Goal: Transaction & Acquisition: Purchase product/service

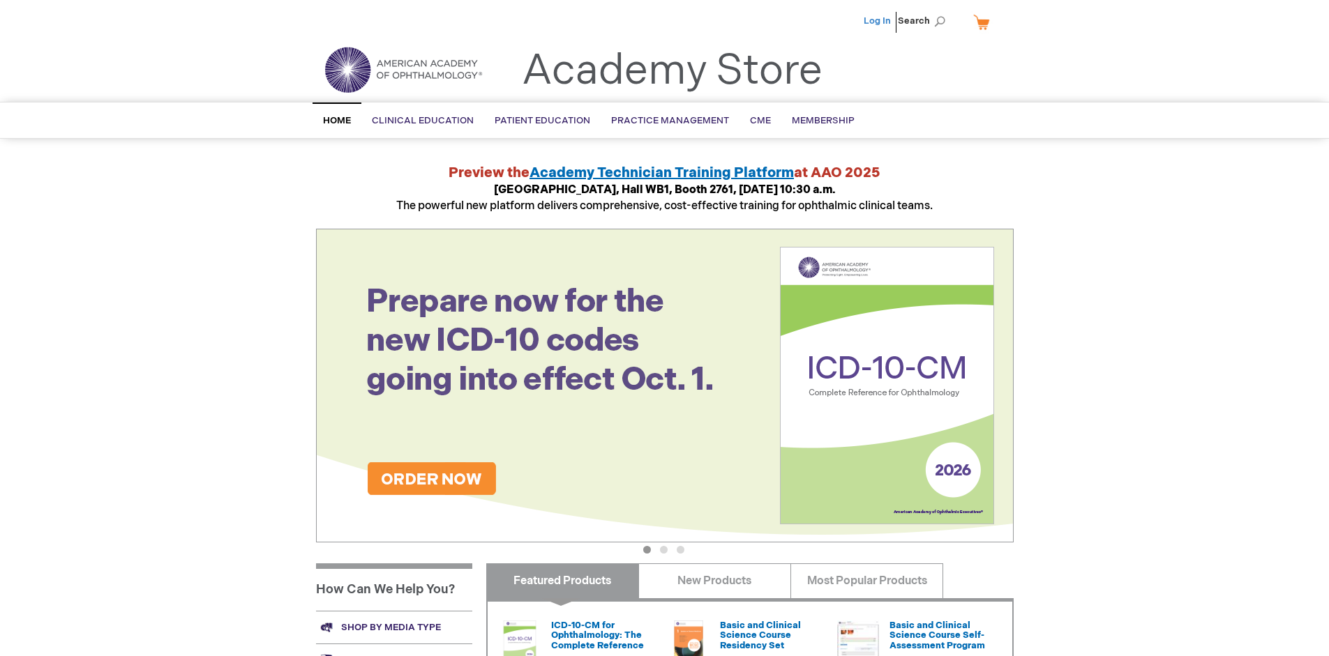
click at [878, 21] on link "Log In" at bounding box center [876, 20] width 27 height 11
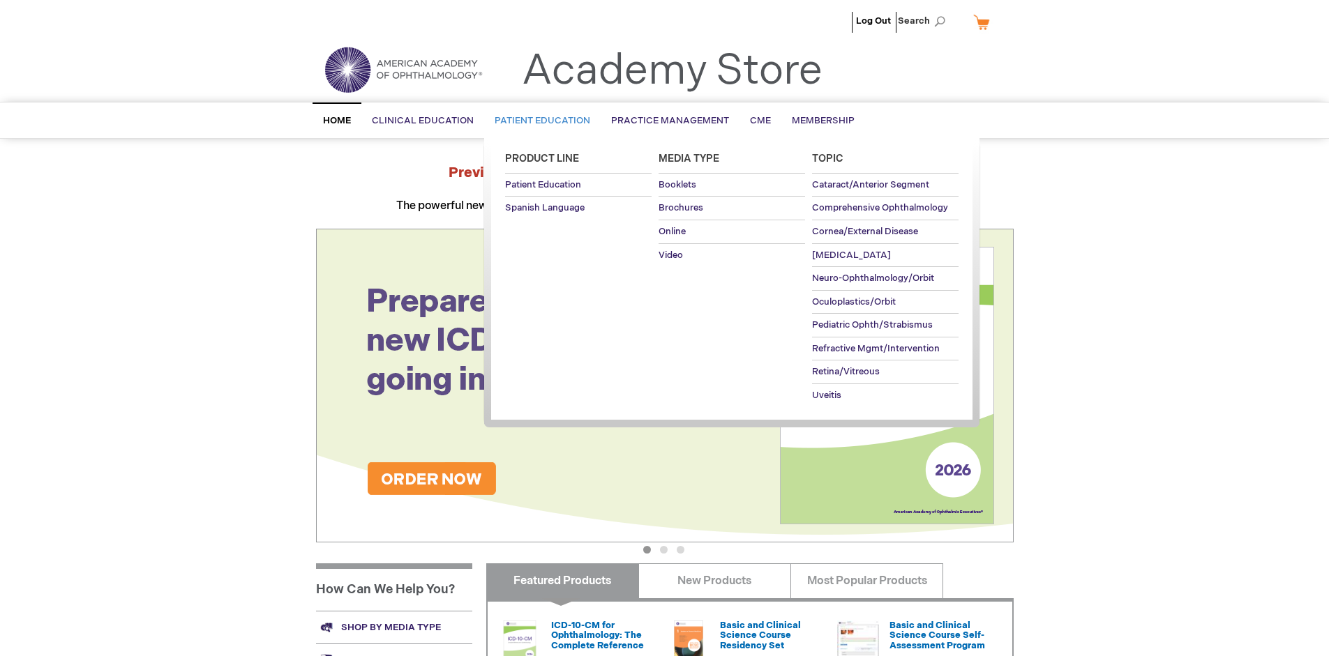
click at [538, 121] on span "Patient Education" at bounding box center [542, 120] width 96 height 11
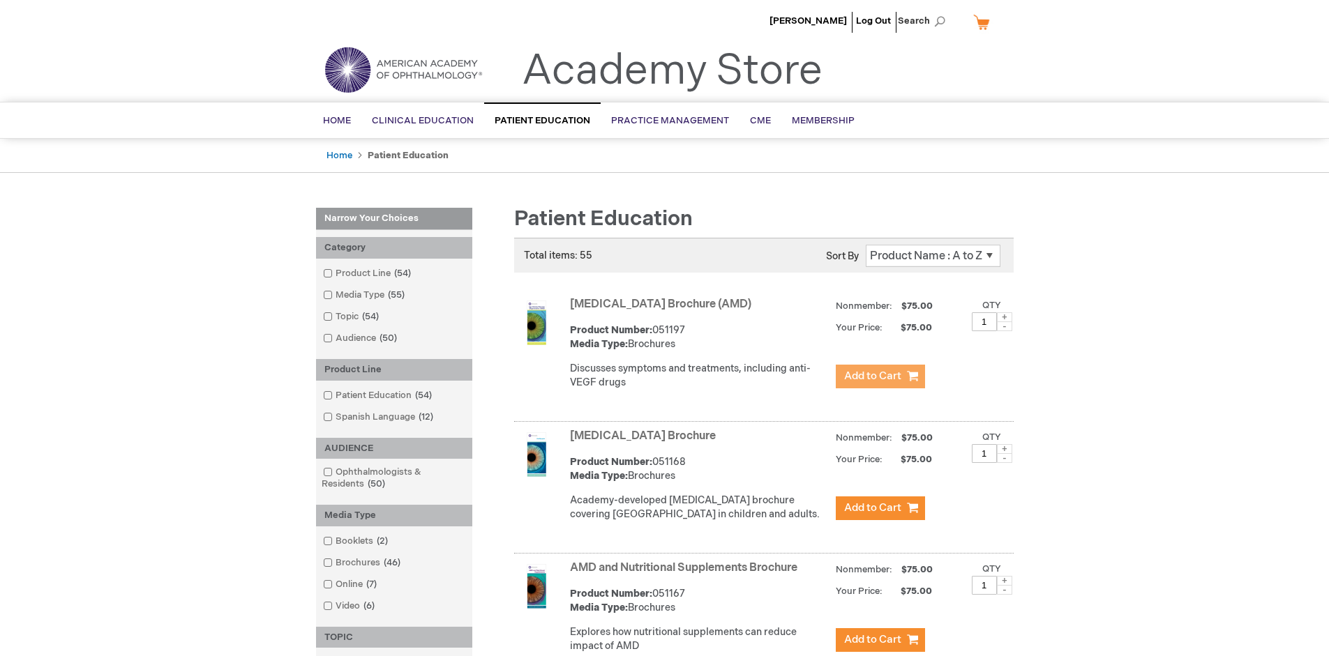
click at [879, 377] on span "Add to Cart" at bounding box center [872, 376] width 57 height 13
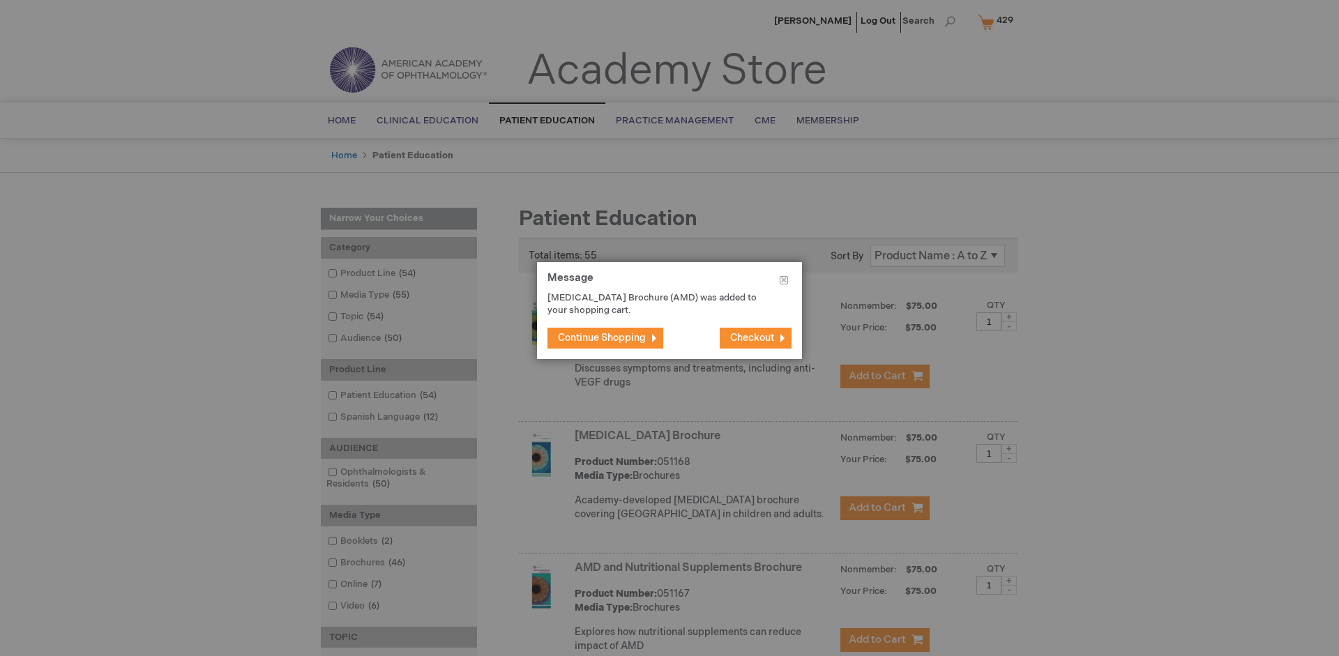
click at [602, 338] on span "Continue Shopping" at bounding box center [602, 338] width 88 height 12
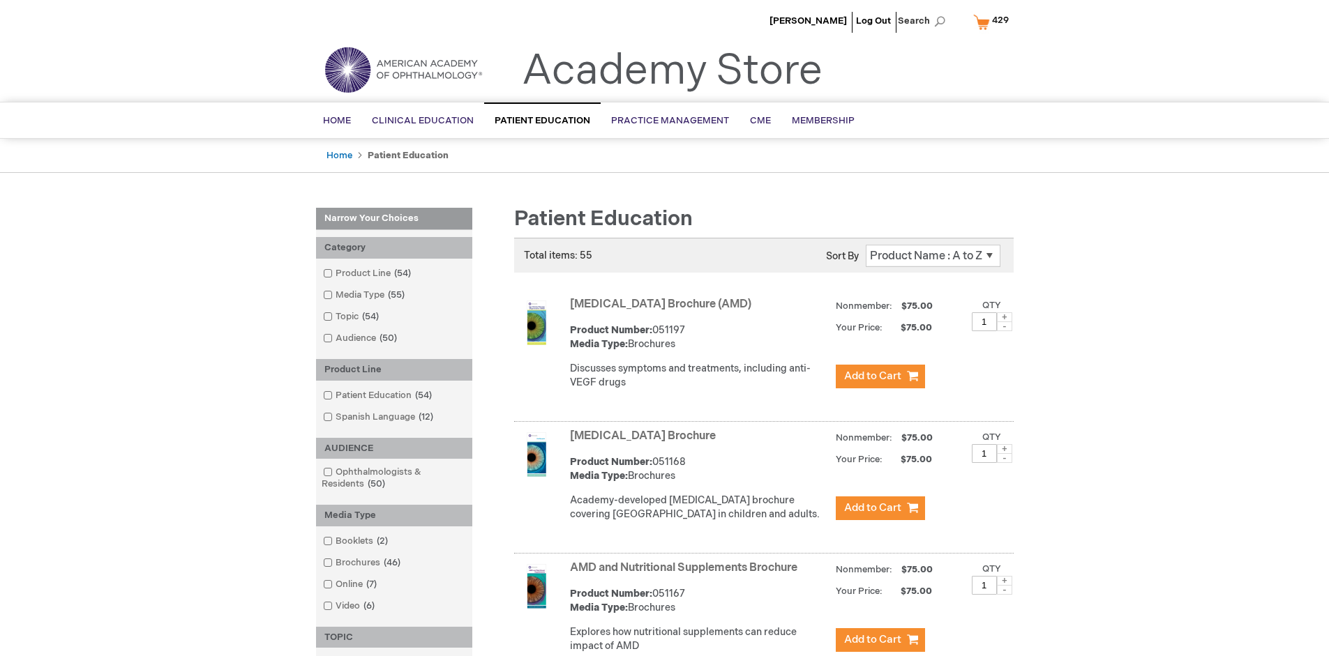
click at [686, 575] on link "AMD and Nutritional Supplements Brochure" at bounding box center [683, 567] width 227 height 13
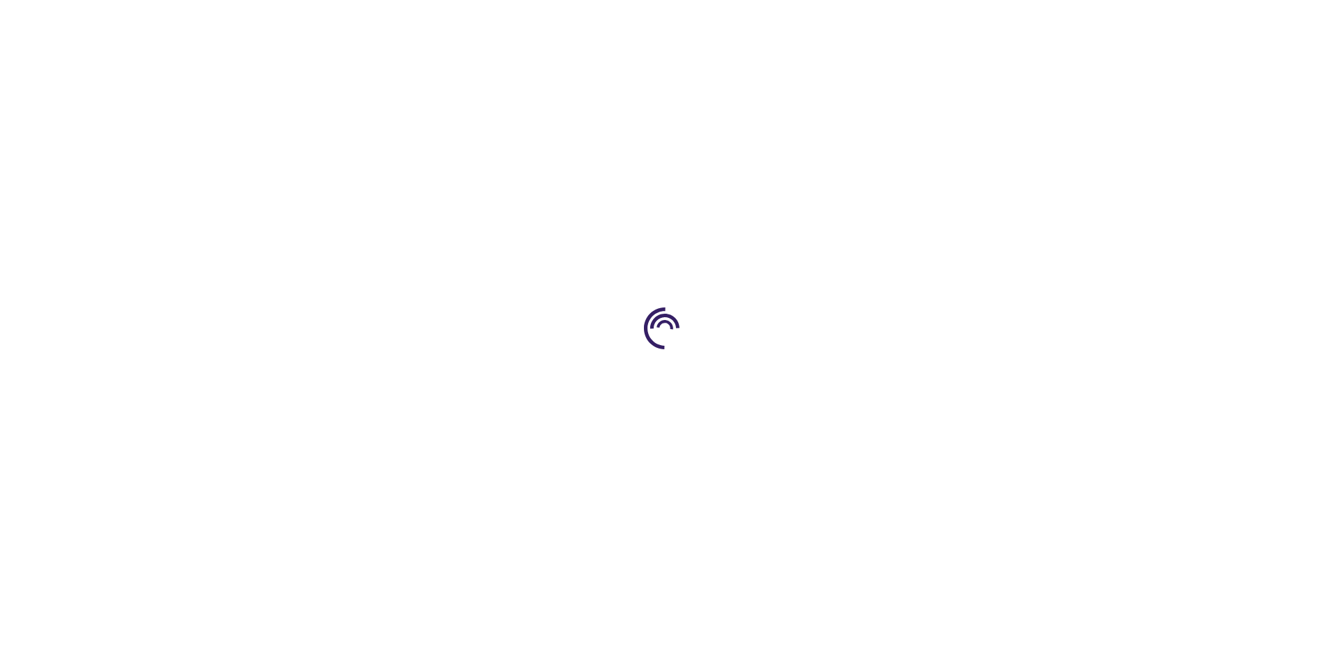
type input "1"
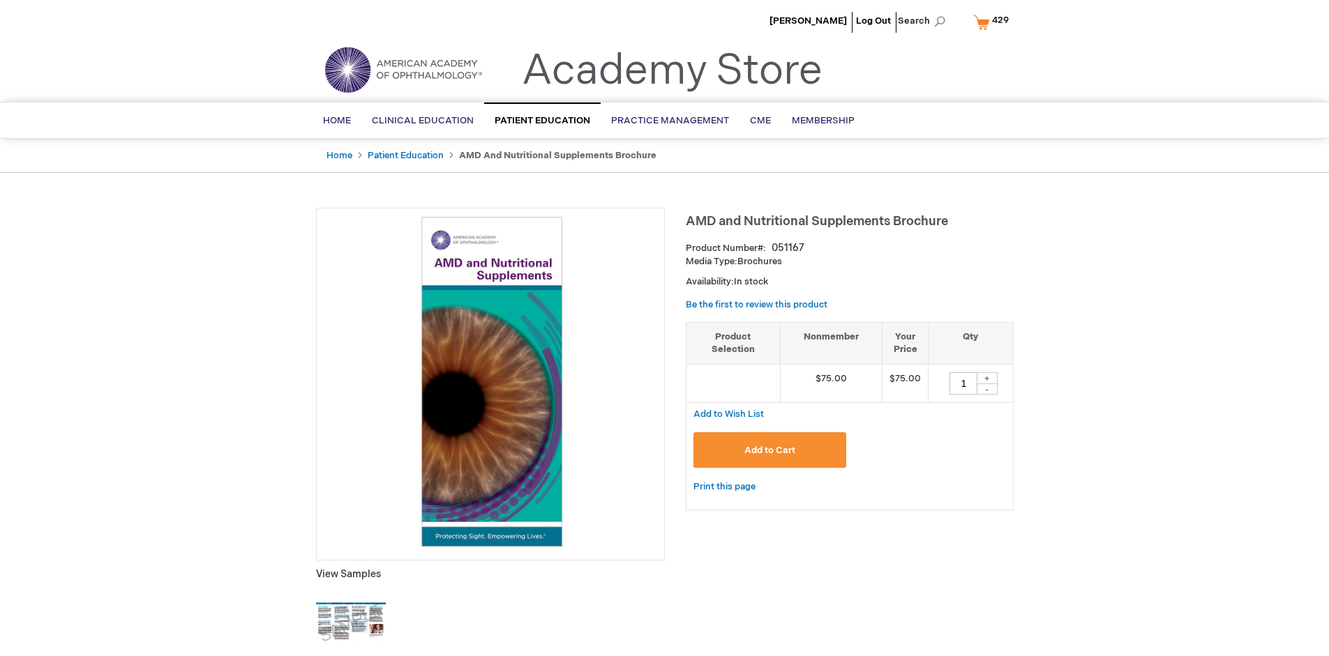
click at [769, 450] on span "Add to Cart" at bounding box center [769, 450] width 51 height 11
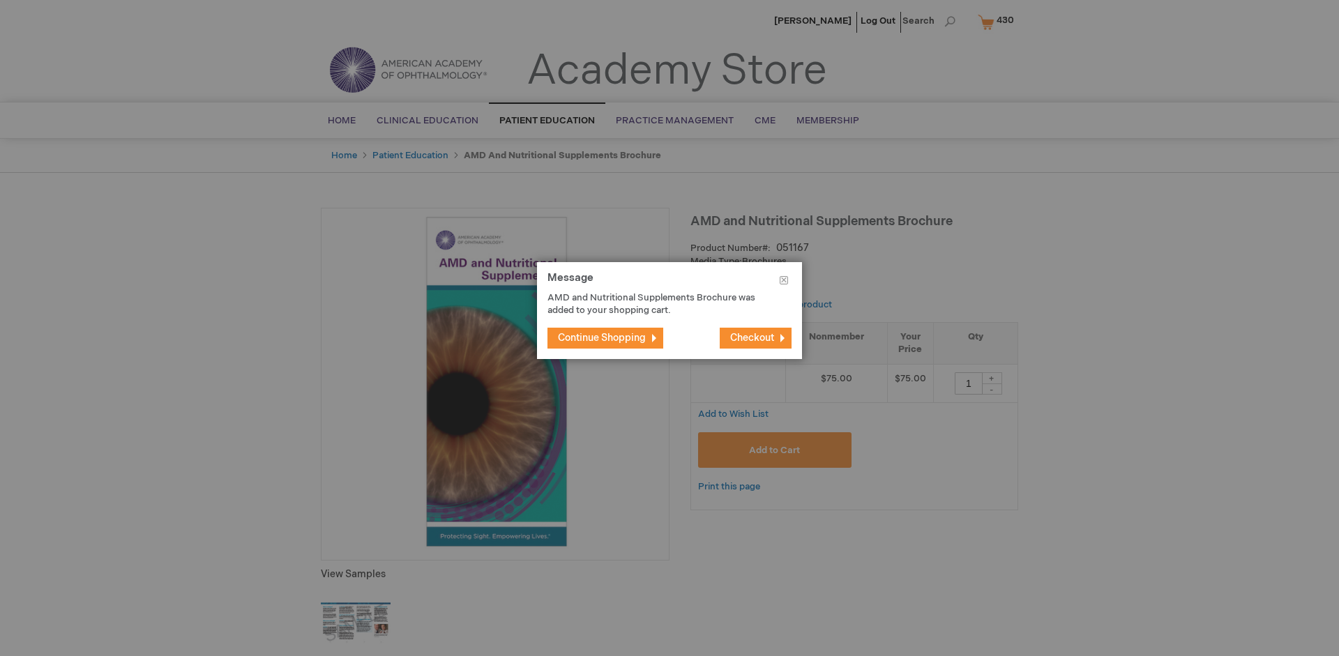
click at [602, 338] on span "Continue Shopping" at bounding box center [602, 338] width 88 height 12
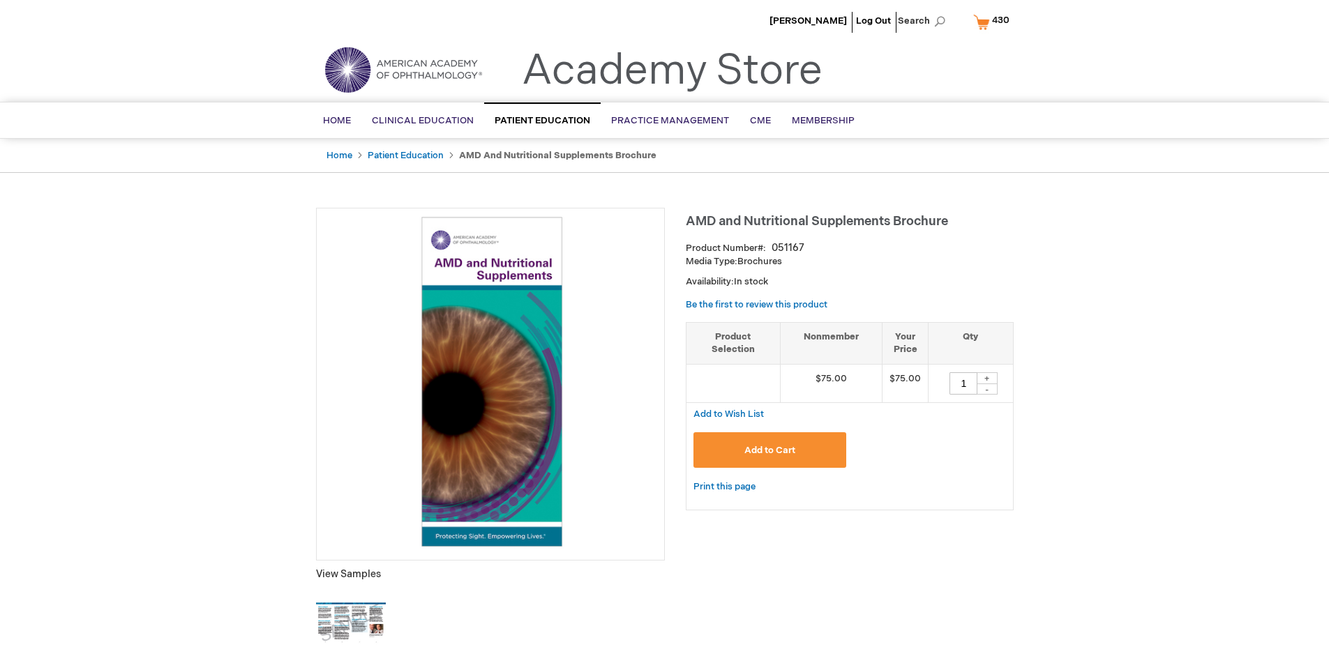
click at [993, 22] on span "430" at bounding box center [1000, 20] width 17 height 11
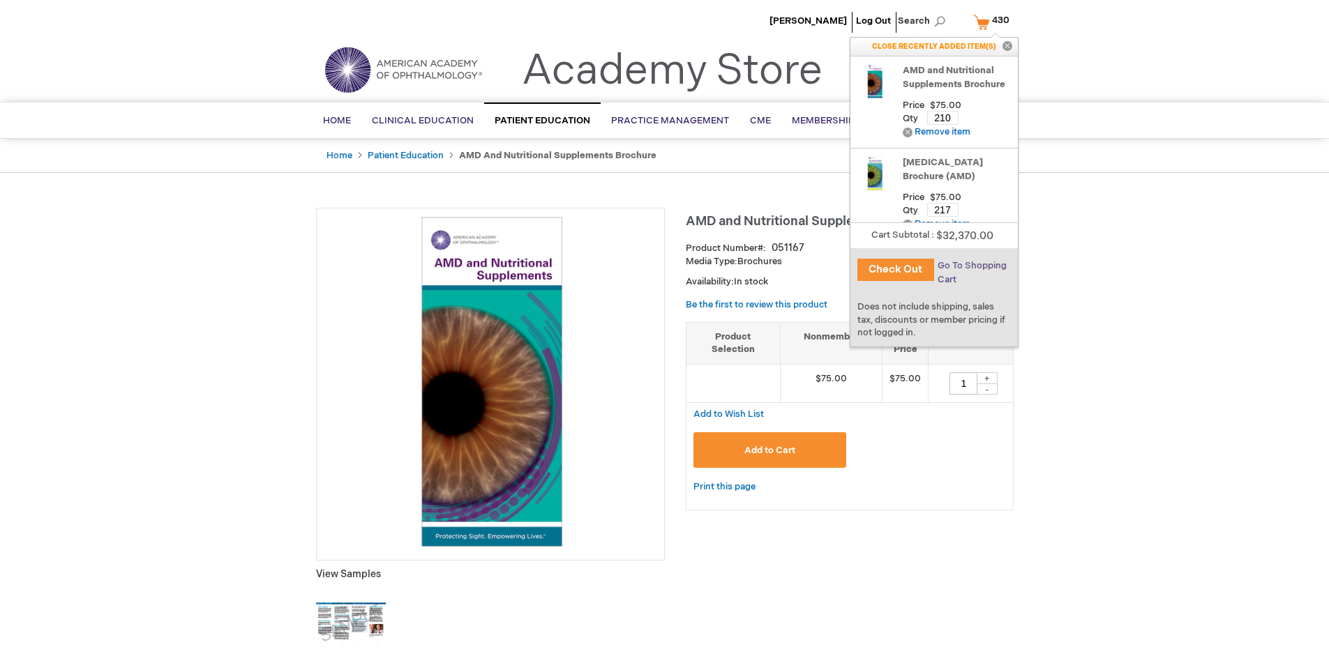
click at [970, 266] on span "Go To Shopping Cart" at bounding box center [971, 272] width 69 height 25
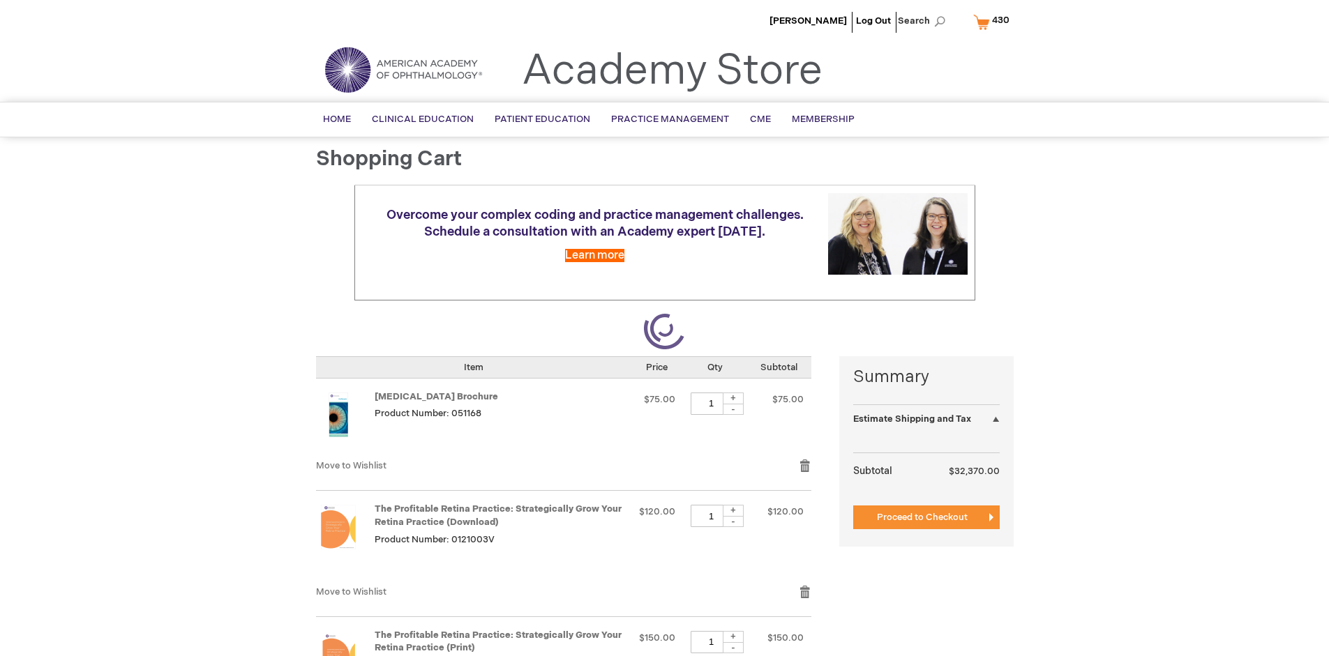
select select "US"
select select "41"
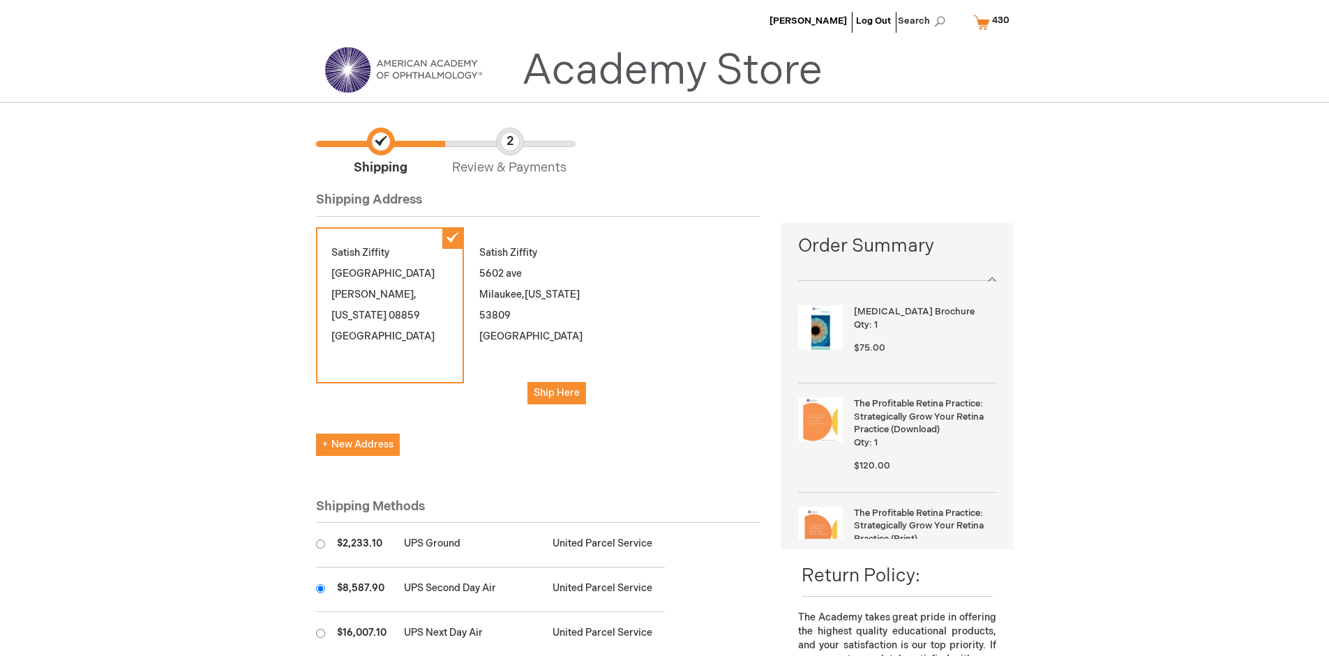
click at [320, 589] on input "radio" at bounding box center [320, 588] width 9 height 9
